Goal: Communication & Community: Answer question/provide support

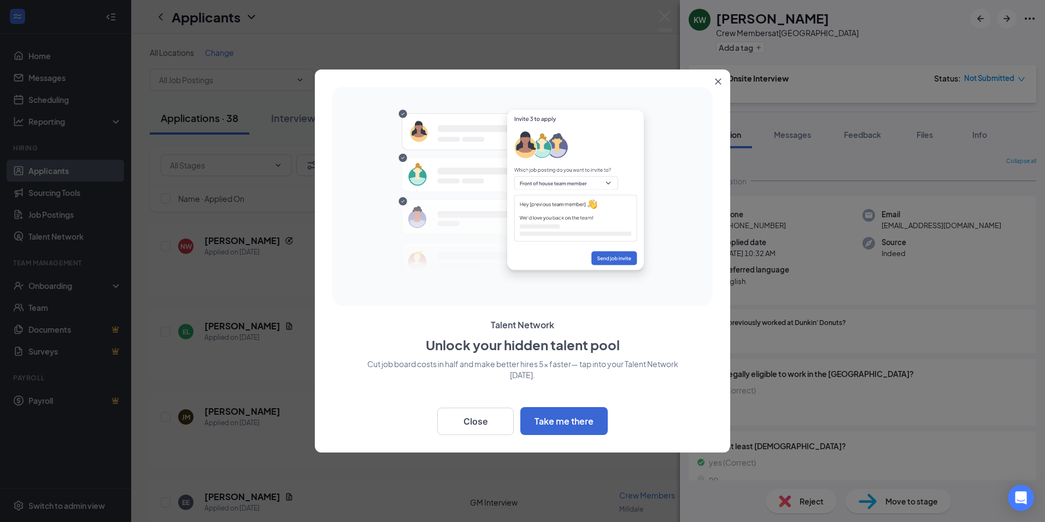
click at [720, 81] on icon "Close" at bounding box center [718, 81] width 7 height 7
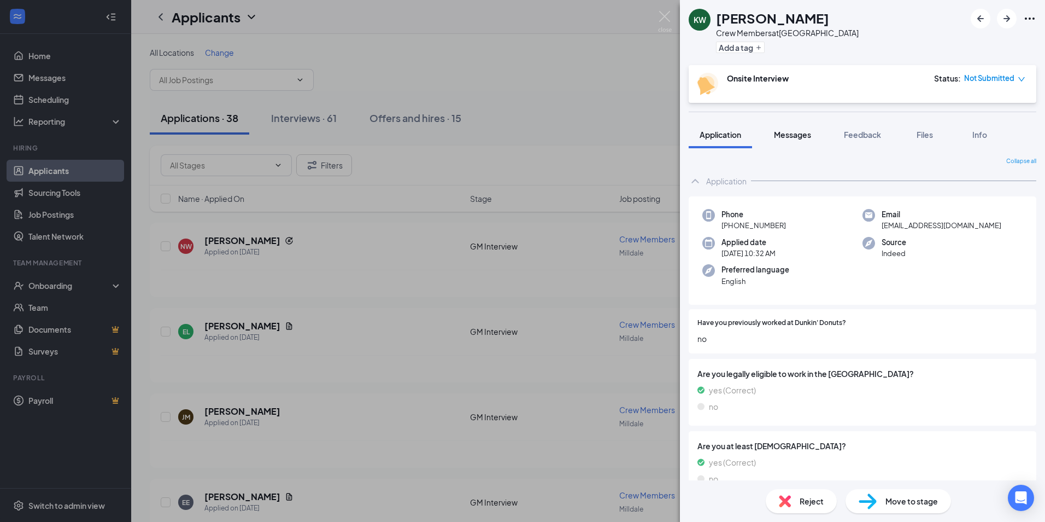
click at [784, 136] on span "Messages" at bounding box center [792, 135] width 37 height 10
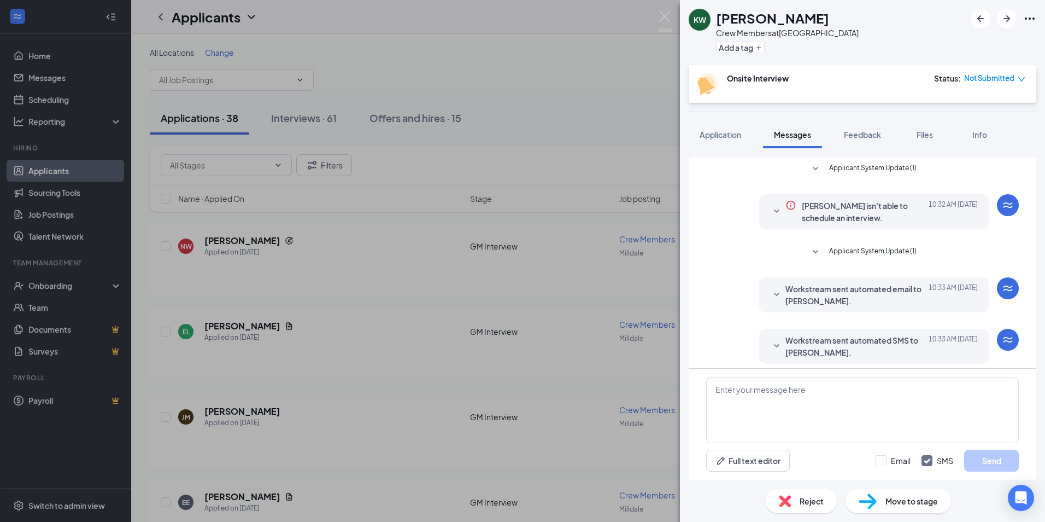
click at [774, 345] on icon "SmallChevronDown" at bounding box center [776, 345] width 5 height 3
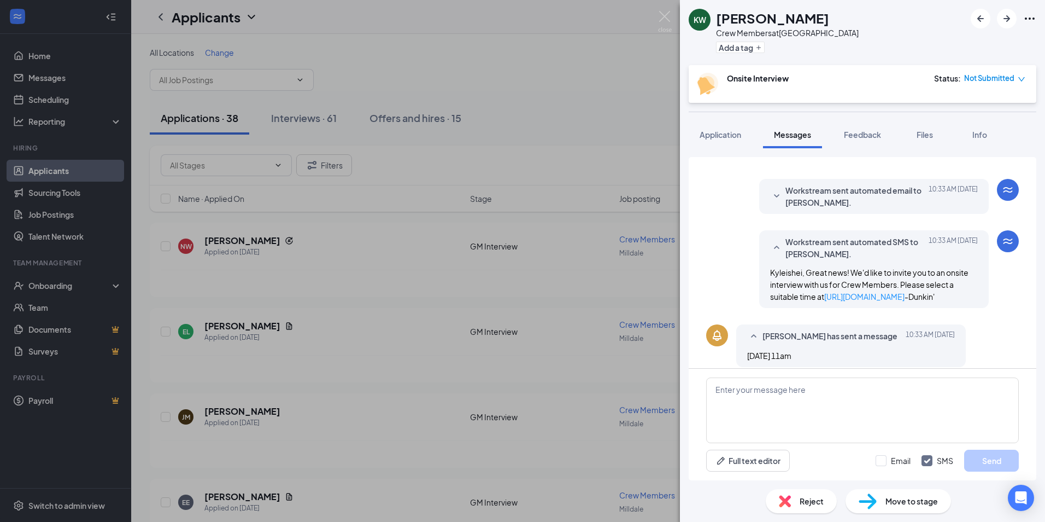
scroll to position [108, 0]
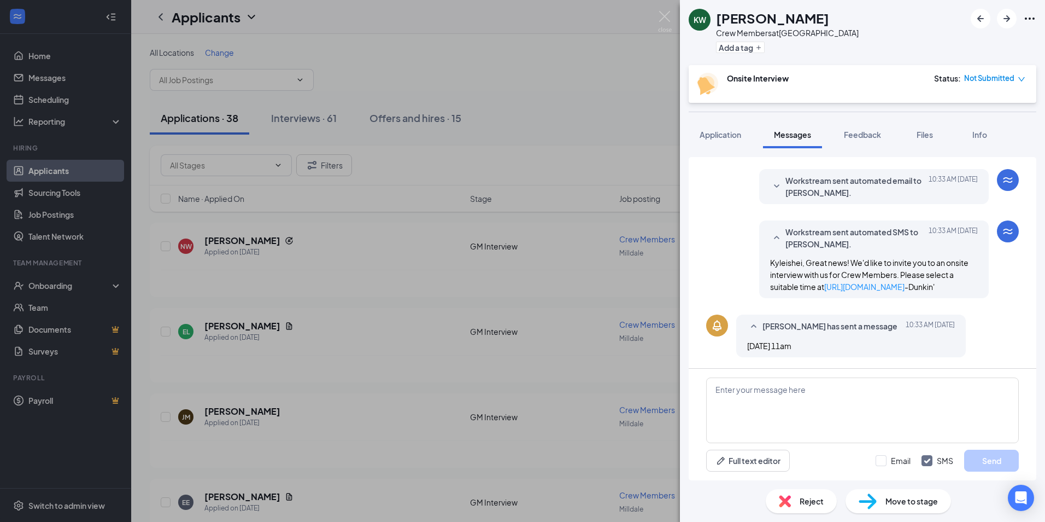
click at [756, 324] on icon "SmallChevronUp" at bounding box center [753, 326] width 13 height 13
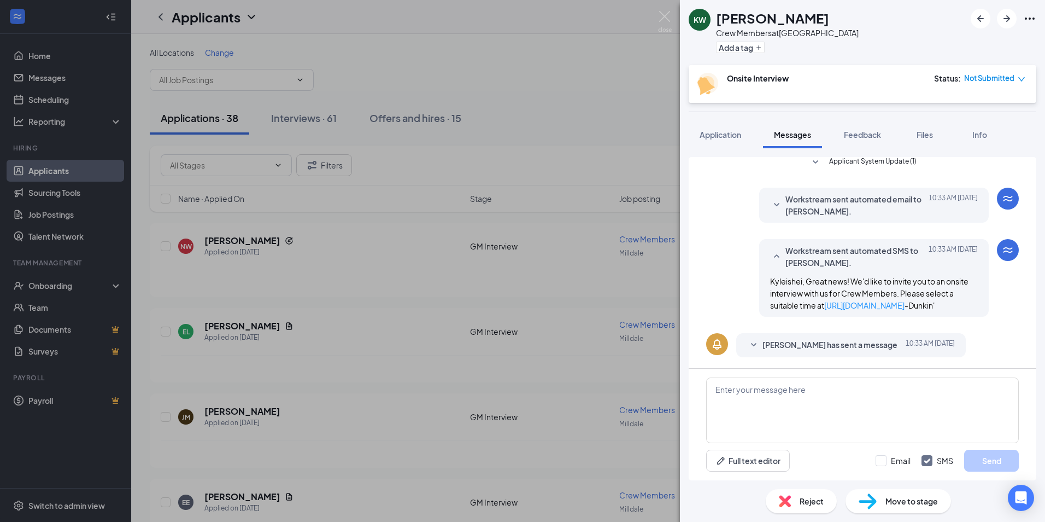
click at [756, 343] on icon "SmallChevronDown" at bounding box center [753, 344] width 13 height 13
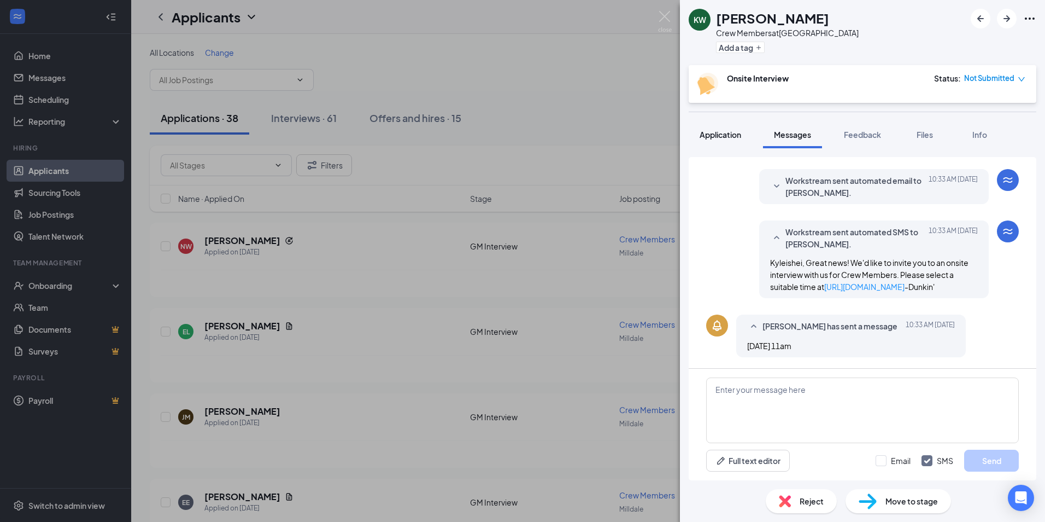
click at [719, 136] on span "Application" at bounding box center [721, 135] width 42 height 10
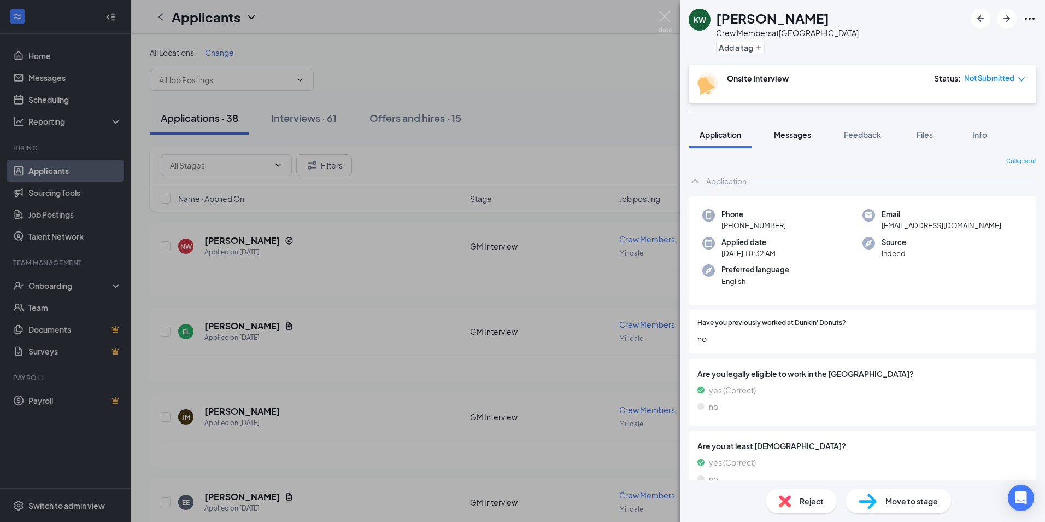
click at [788, 134] on span "Messages" at bounding box center [792, 135] width 37 height 10
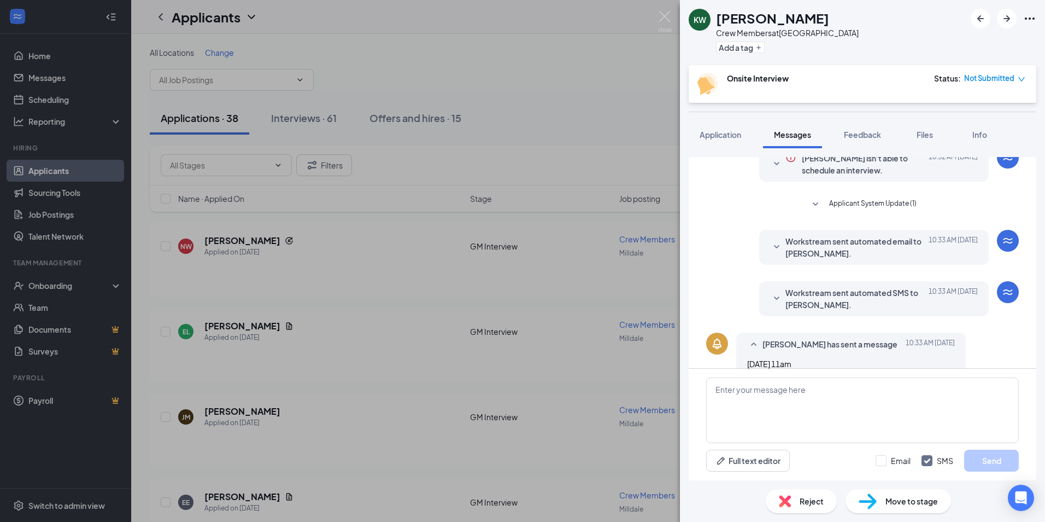
scroll to position [66, 0]
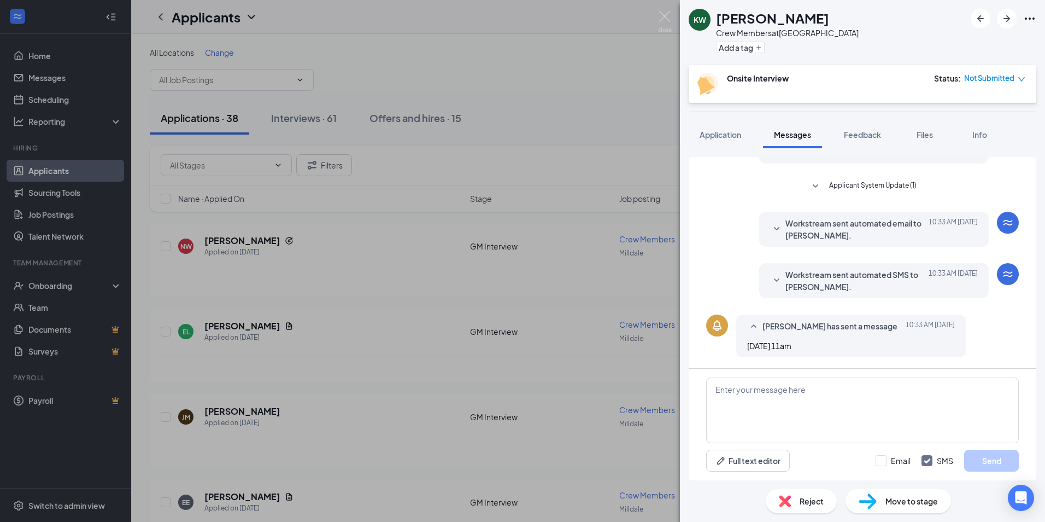
click at [770, 276] on icon "SmallChevronDown" at bounding box center [776, 280] width 13 height 13
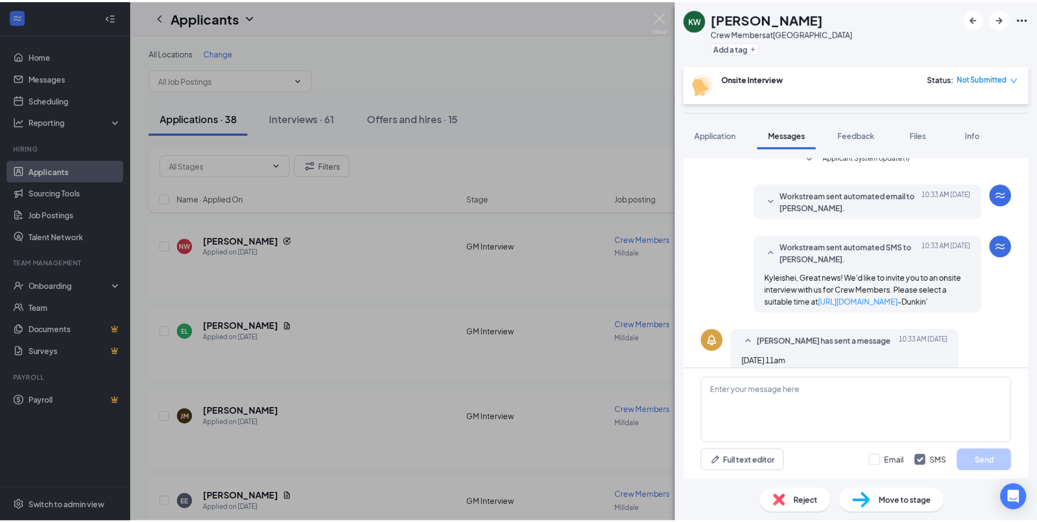
scroll to position [108, 0]
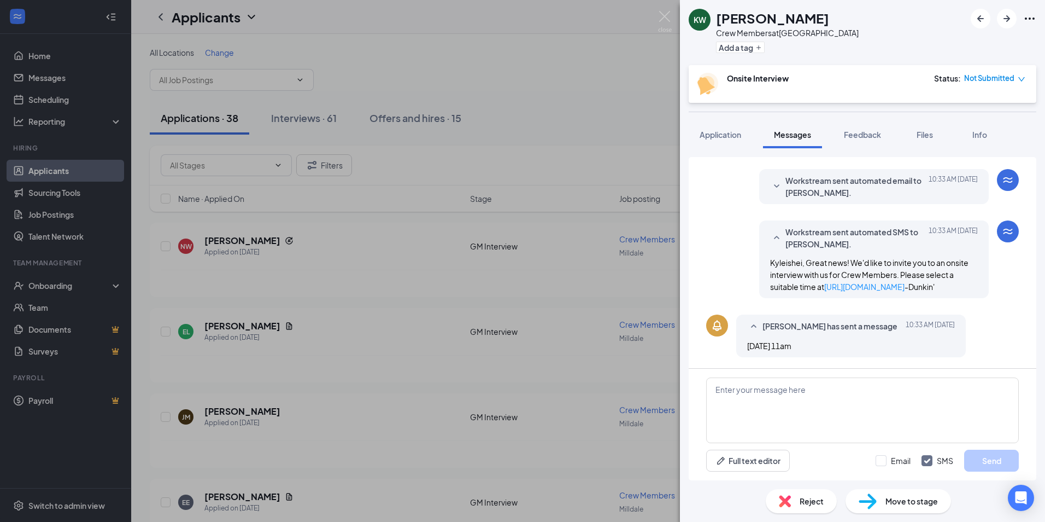
click at [540, 89] on div "KW [PERSON_NAME] Crew Members at Southington Add a tag Onsite Interview Status …" at bounding box center [522, 261] width 1045 height 522
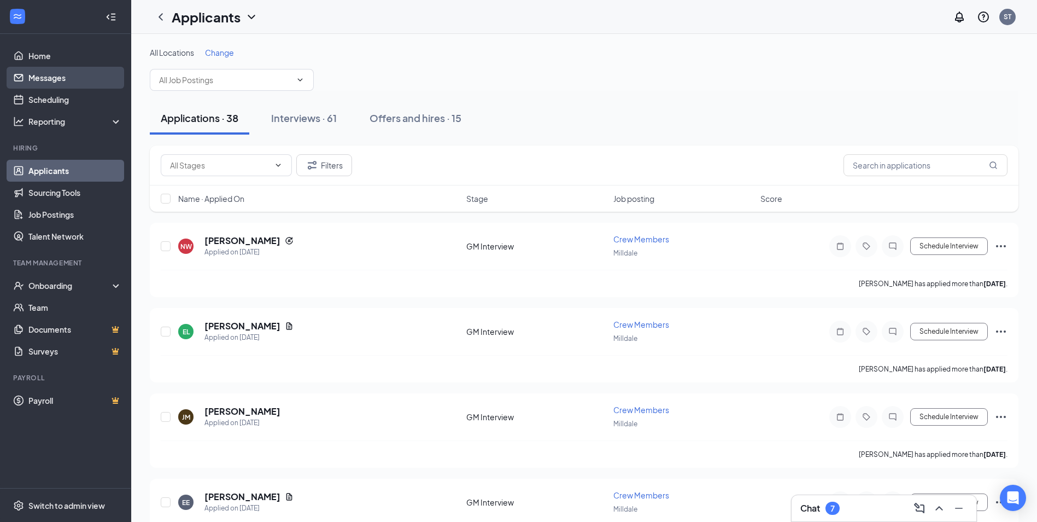
click at [28, 75] on link "Messages" at bounding box center [75, 78] width 94 height 22
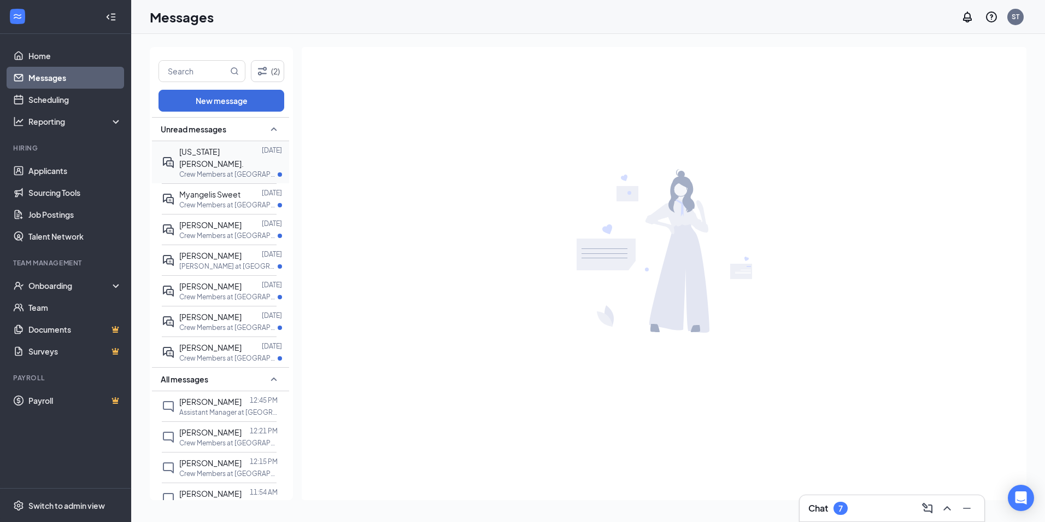
click at [211, 158] on div "[US_STATE][PERSON_NAME]." at bounding box center [220, 157] width 83 height 24
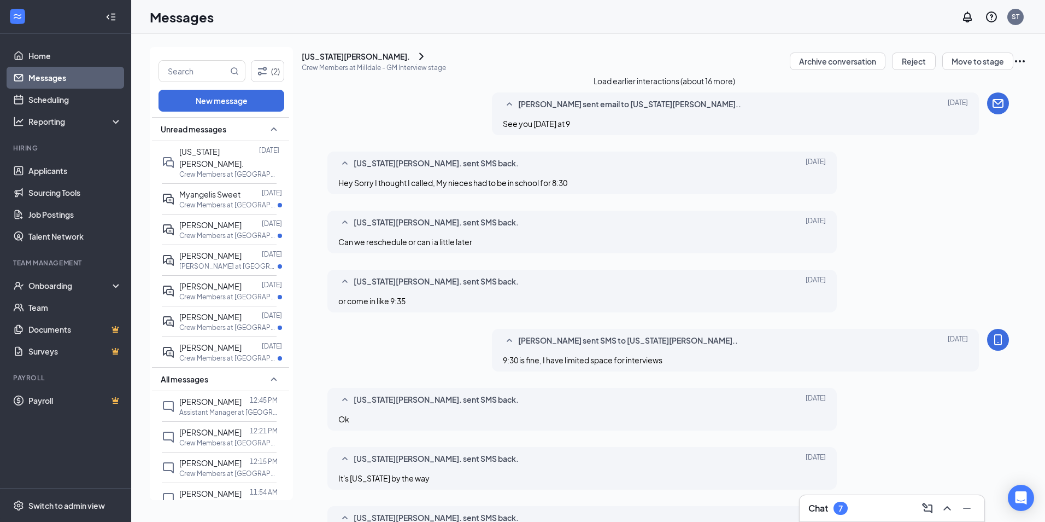
scroll to position [371, 0]
click at [219, 207] on p "Crew Members at [GEOGRAPHIC_DATA]" at bounding box center [228, 204] width 98 height 9
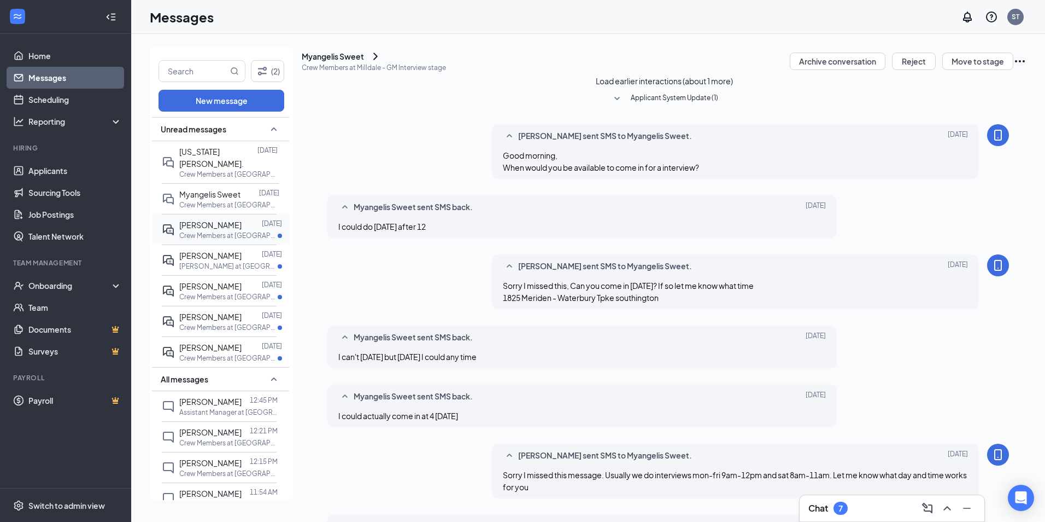
scroll to position [368, 0]
click at [232, 231] on p "Crew Members at [GEOGRAPHIC_DATA]" at bounding box center [228, 235] width 98 height 9
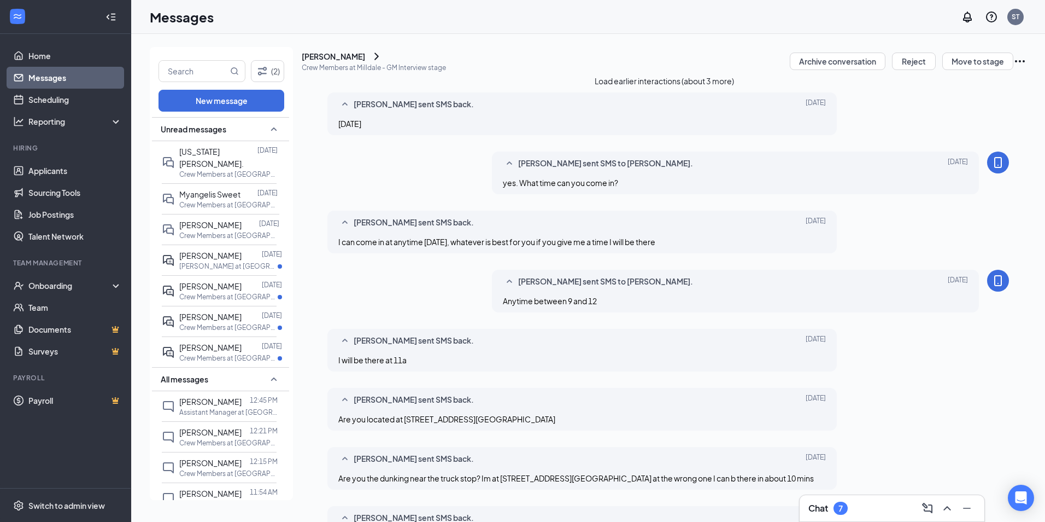
scroll to position [335, 0]
click at [218, 270] on p "[PERSON_NAME] at [GEOGRAPHIC_DATA]" at bounding box center [228, 265] width 98 height 9
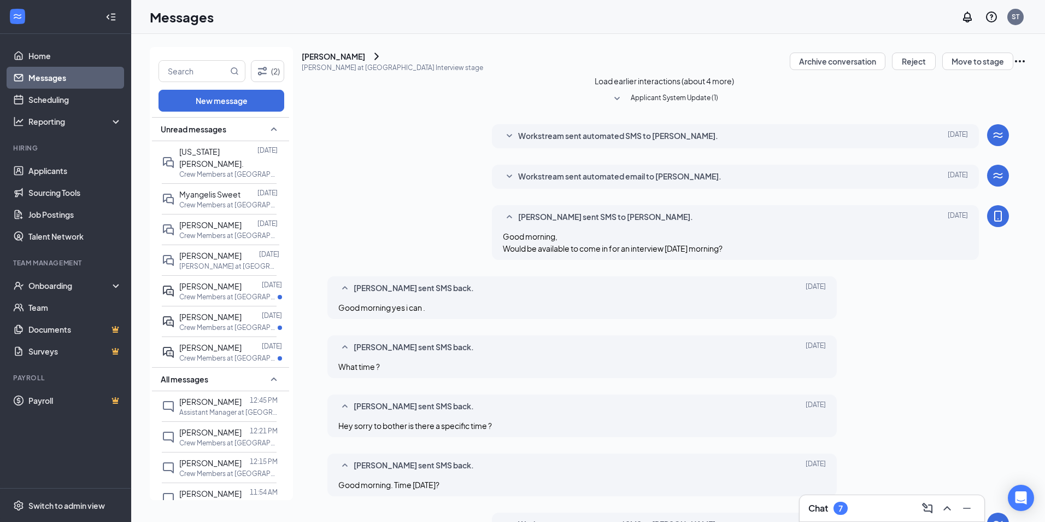
scroll to position [136, 0]
click at [235, 294] on p "Crew Members at [GEOGRAPHIC_DATA]" at bounding box center [228, 296] width 98 height 9
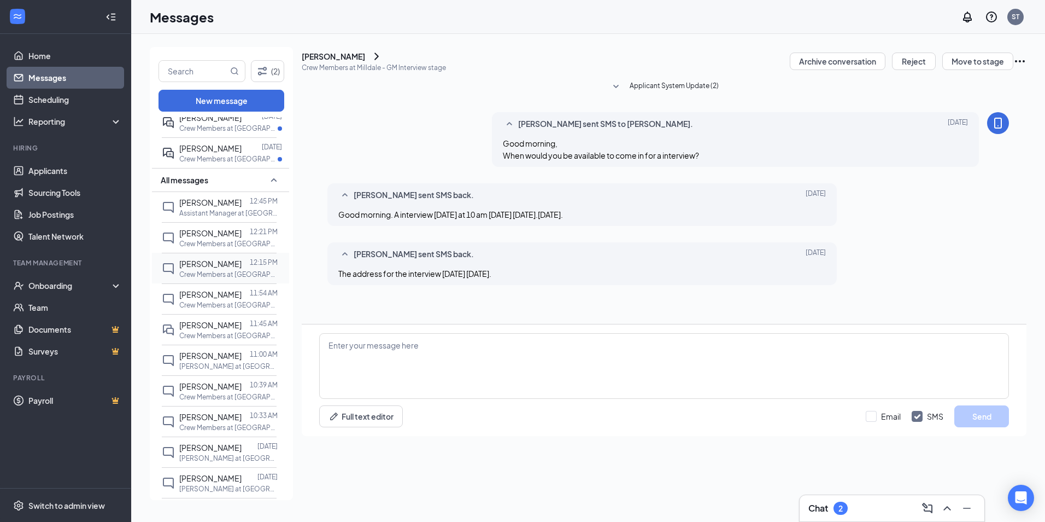
scroll to position [219, 0]
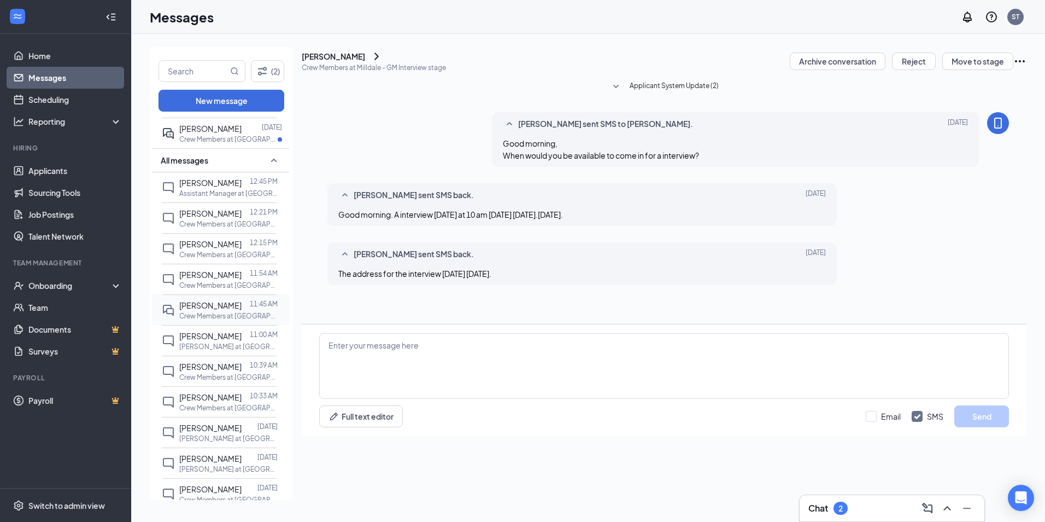
click at [221, 320] on p "Crew Members at [GEOGRAPHIC_DATA]" at bounding box center [228, 315] width 98 height 9
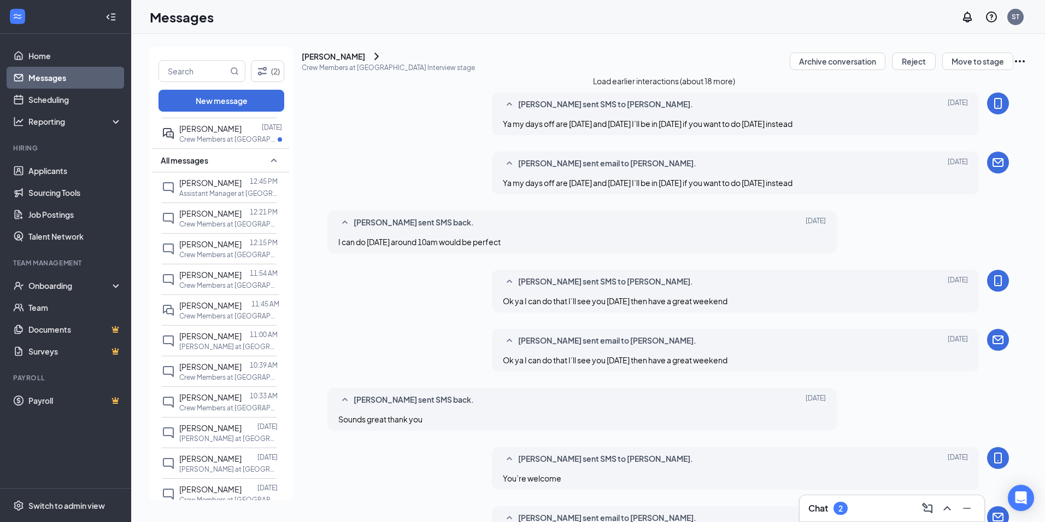
scroll to position [298, 0]
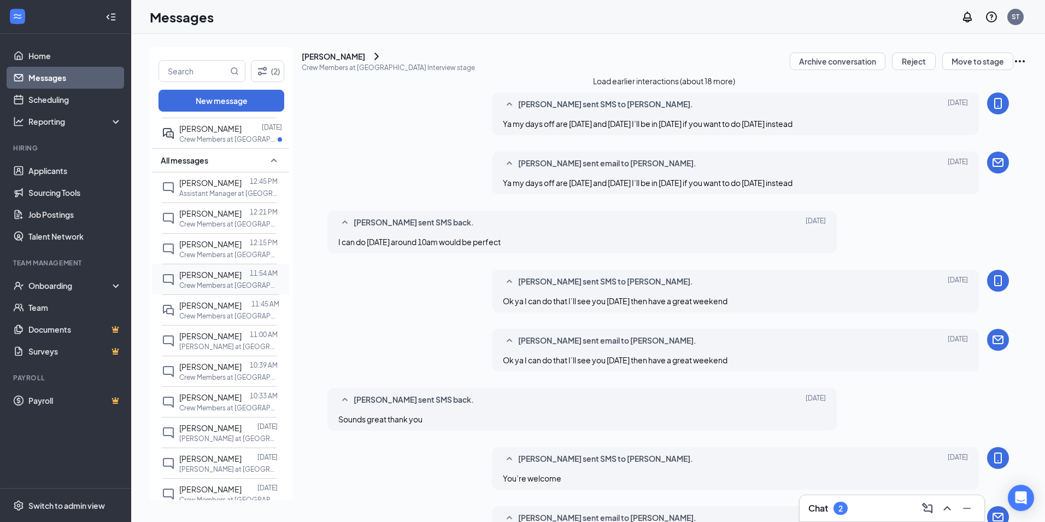
click at [219, 290] on p "Crew Members at [GEOGRAPHIC_DATA]" at bounding box center [228, 285] width 98 height 9
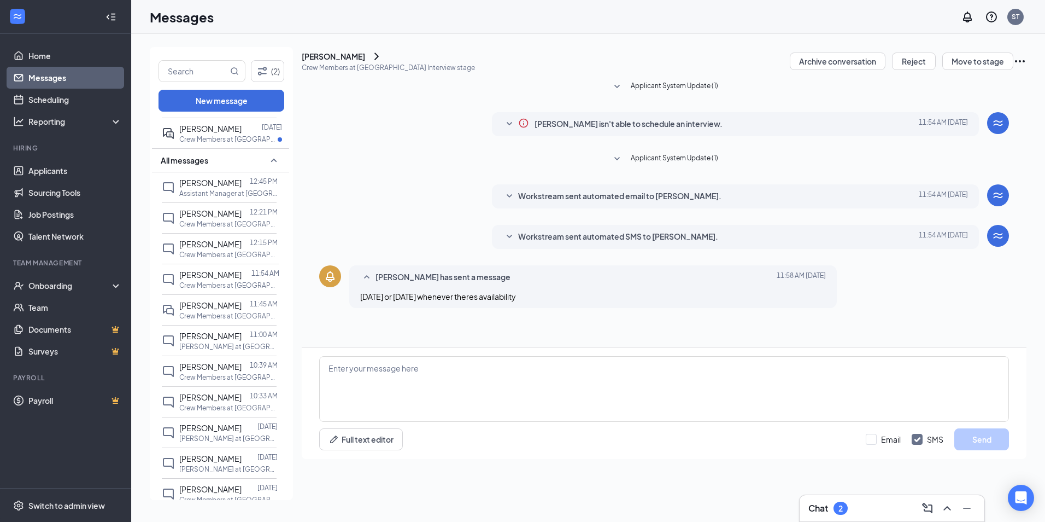
click at [509, 243] on icon "SmallChevronDown" at bounding box center [509, 236] width 13 height 13
